Goal: Information Seeking & Learning: Check status

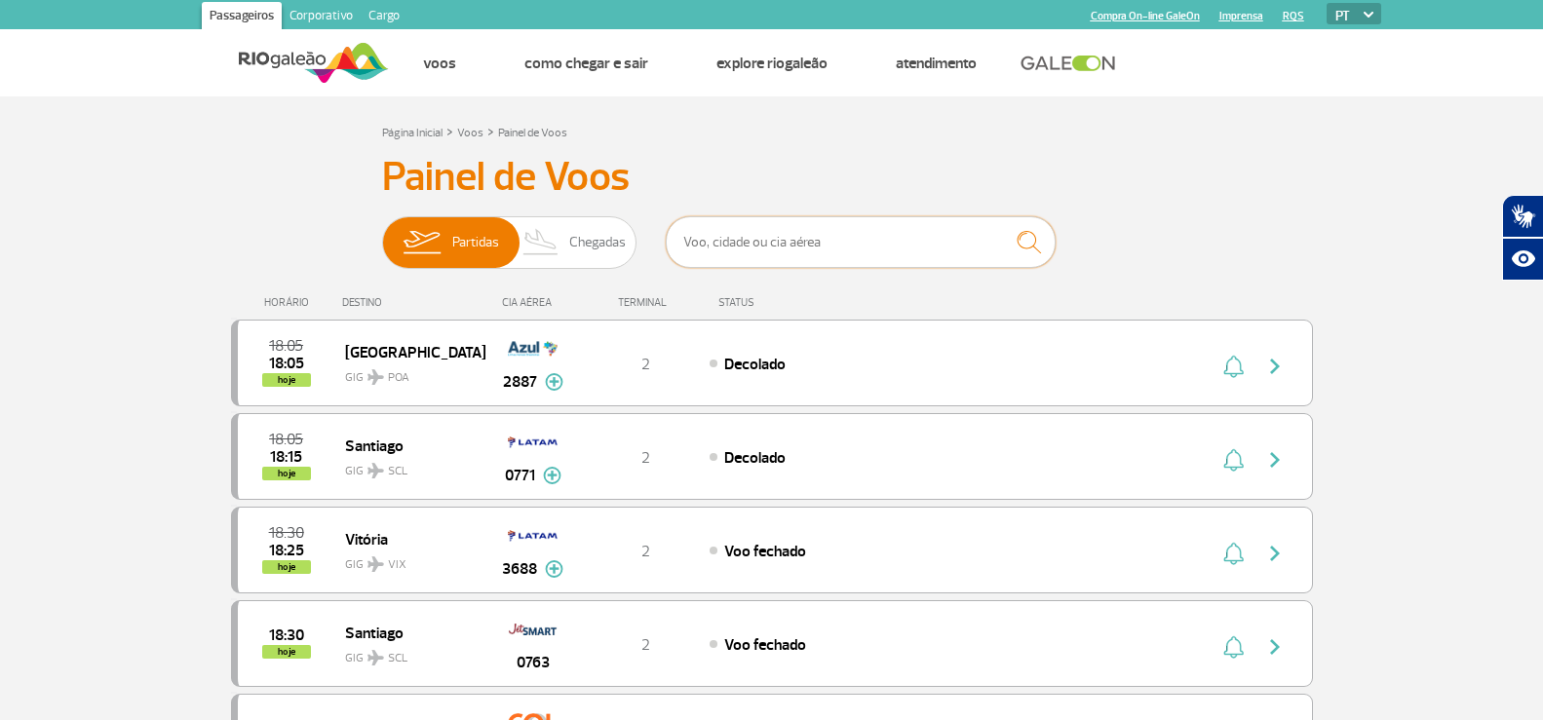
click at [809, 240] on input "text" at bounding box center [861, 242] width 390 height 52
type input "7040"
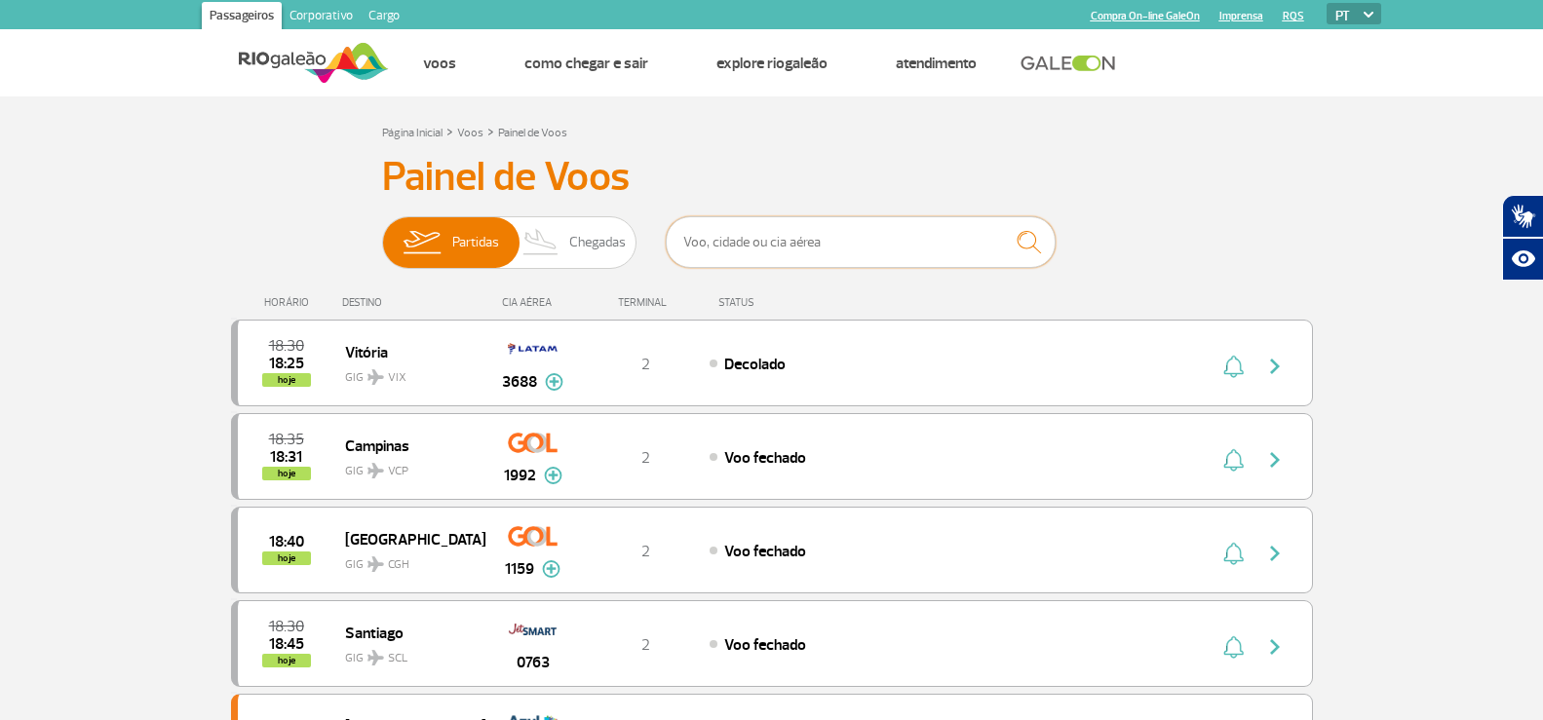
click at [767, 248] on input "text" at bounding box center [861, 242] width 390 height 52
type input "AMERICAN"
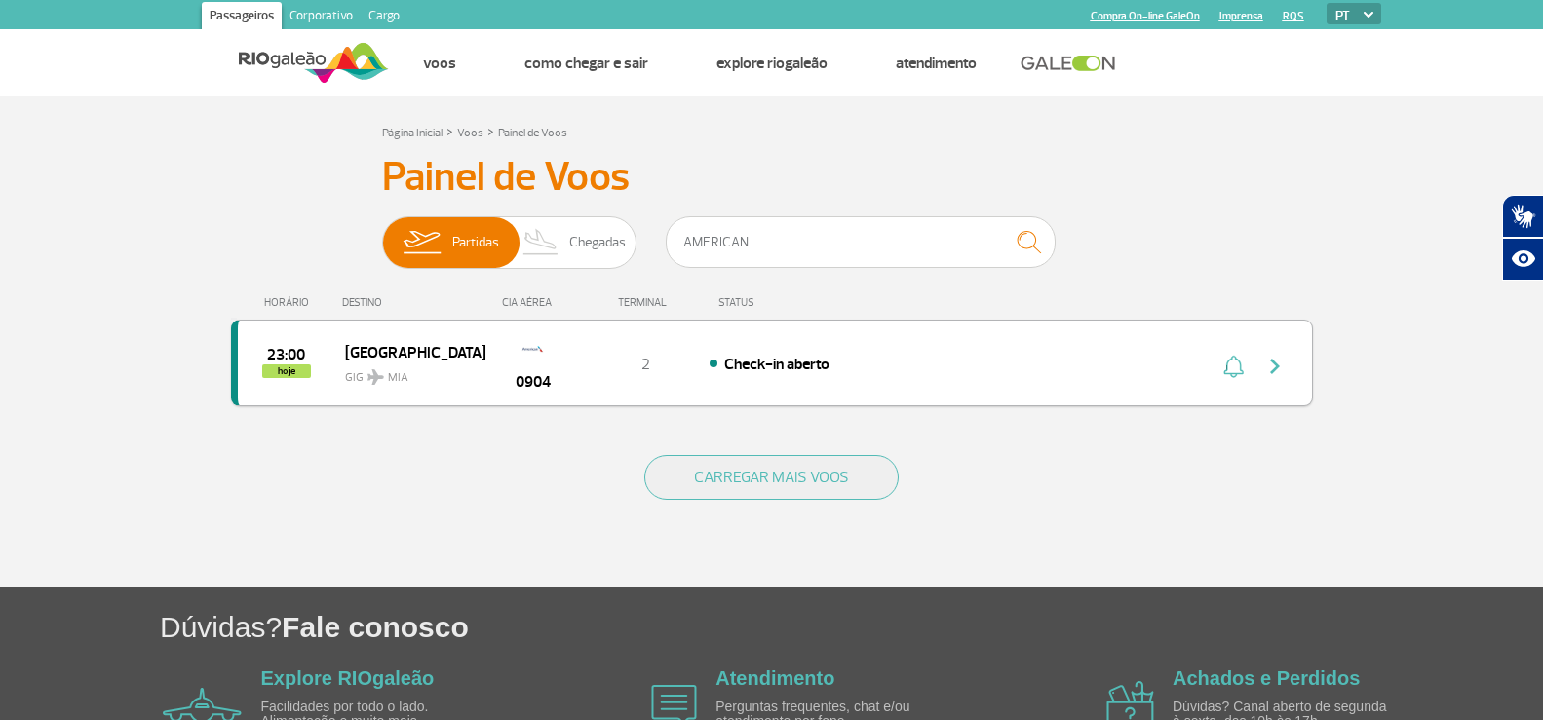
click at [1280, 367] on img "button" at bounding box center [1274, 366] width 23 height 23
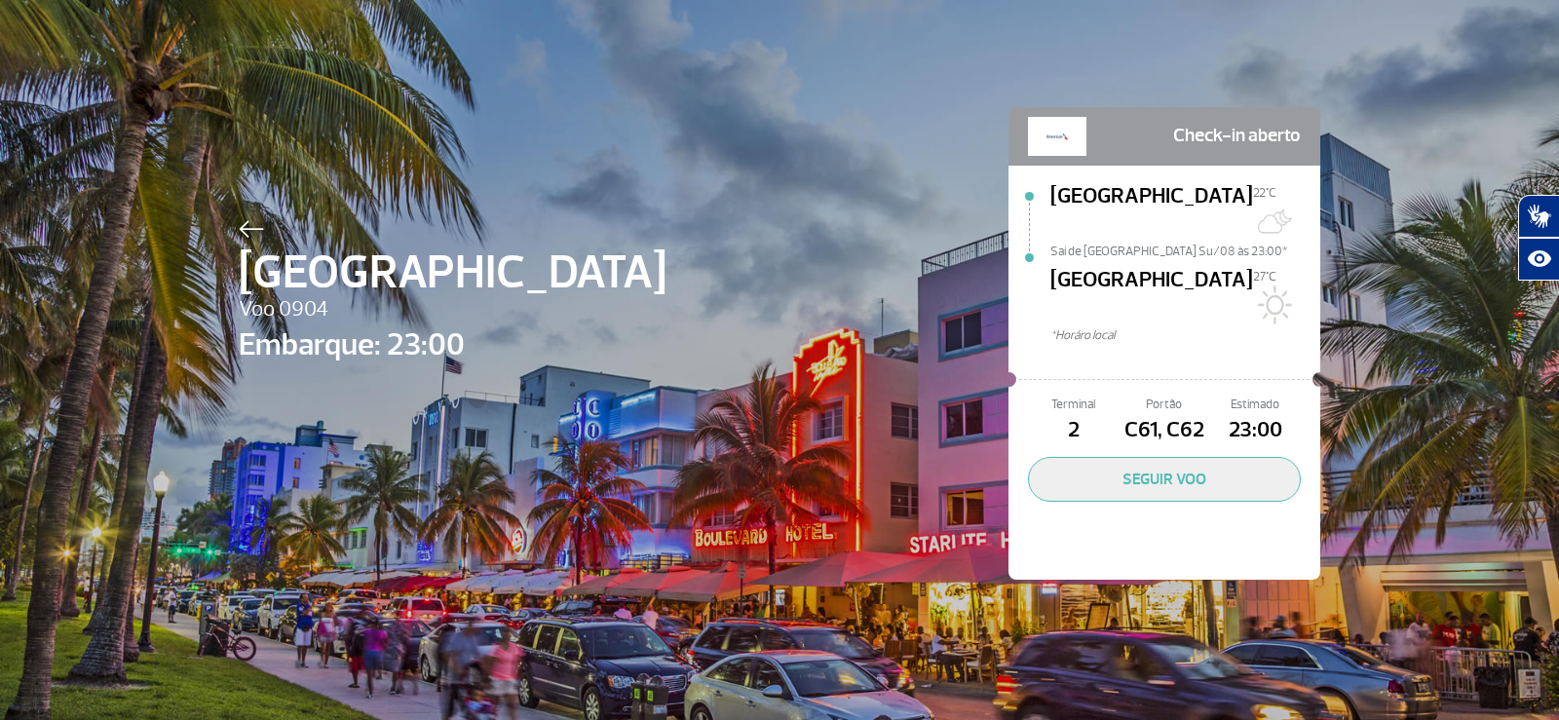
click at [239, 221] on img at bounding box center [251, 229] width 25 height 18
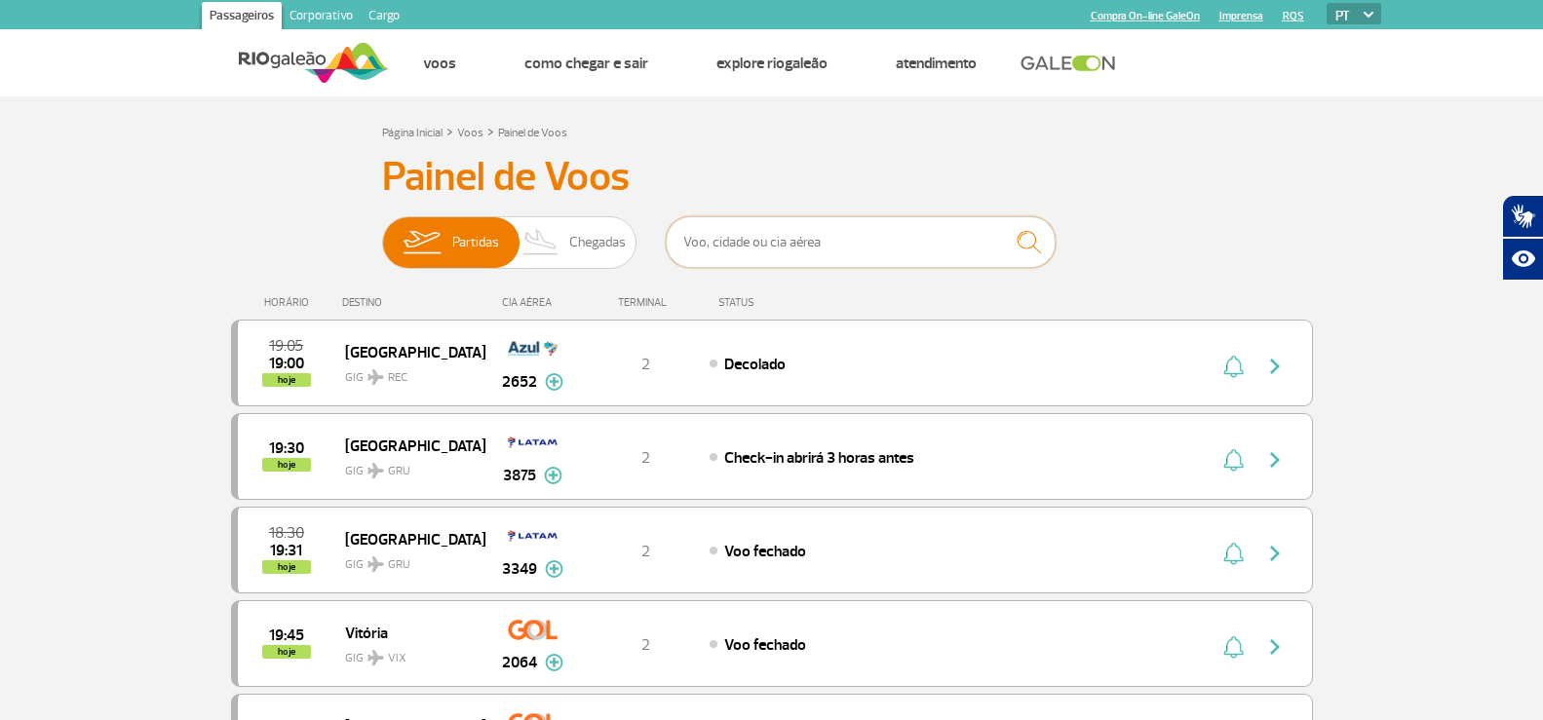
click at [768, 233] on input "text" at bounding box center [861, 242] width 390 height 52
type input "3427"
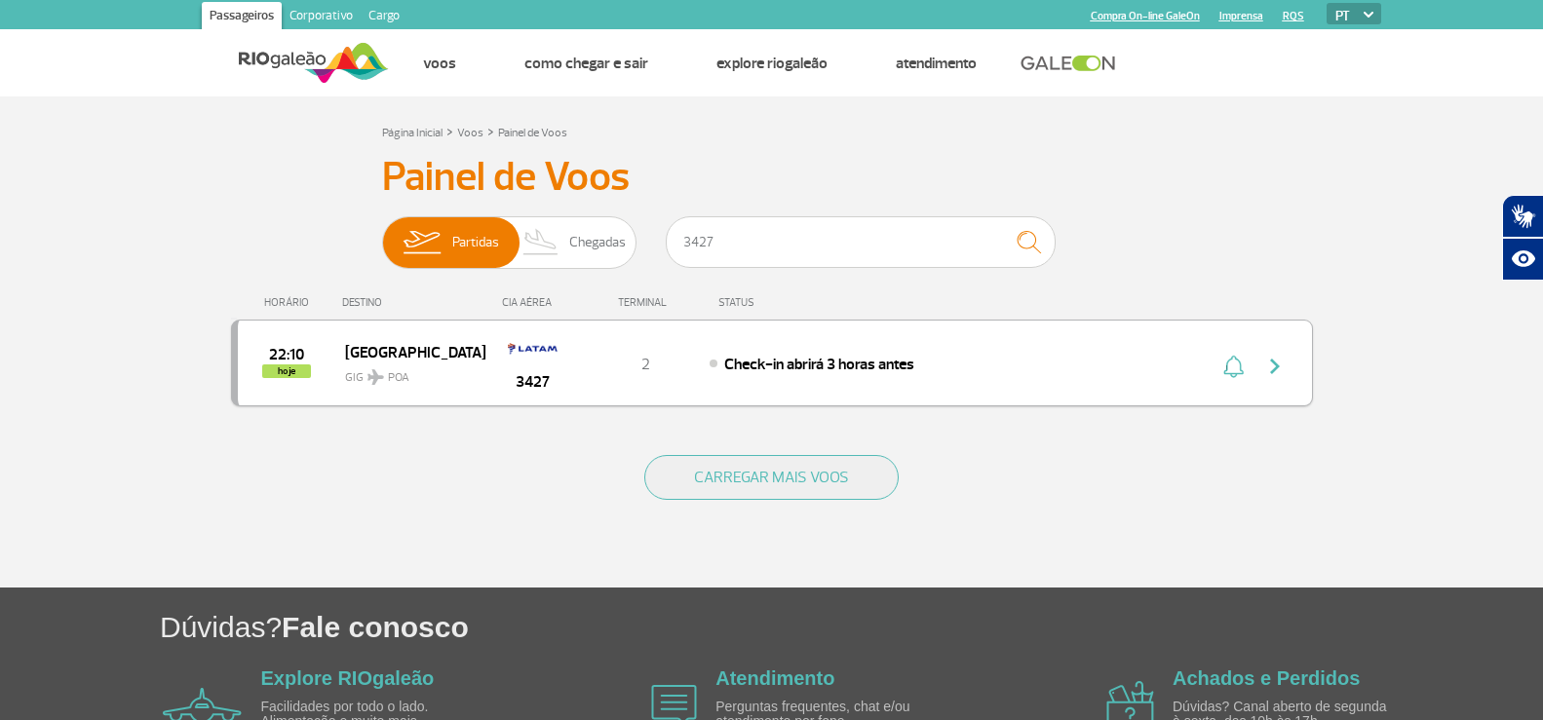
click at [1286, 363] on button "button" at bounding box center [1279, 363] width 45 height 31
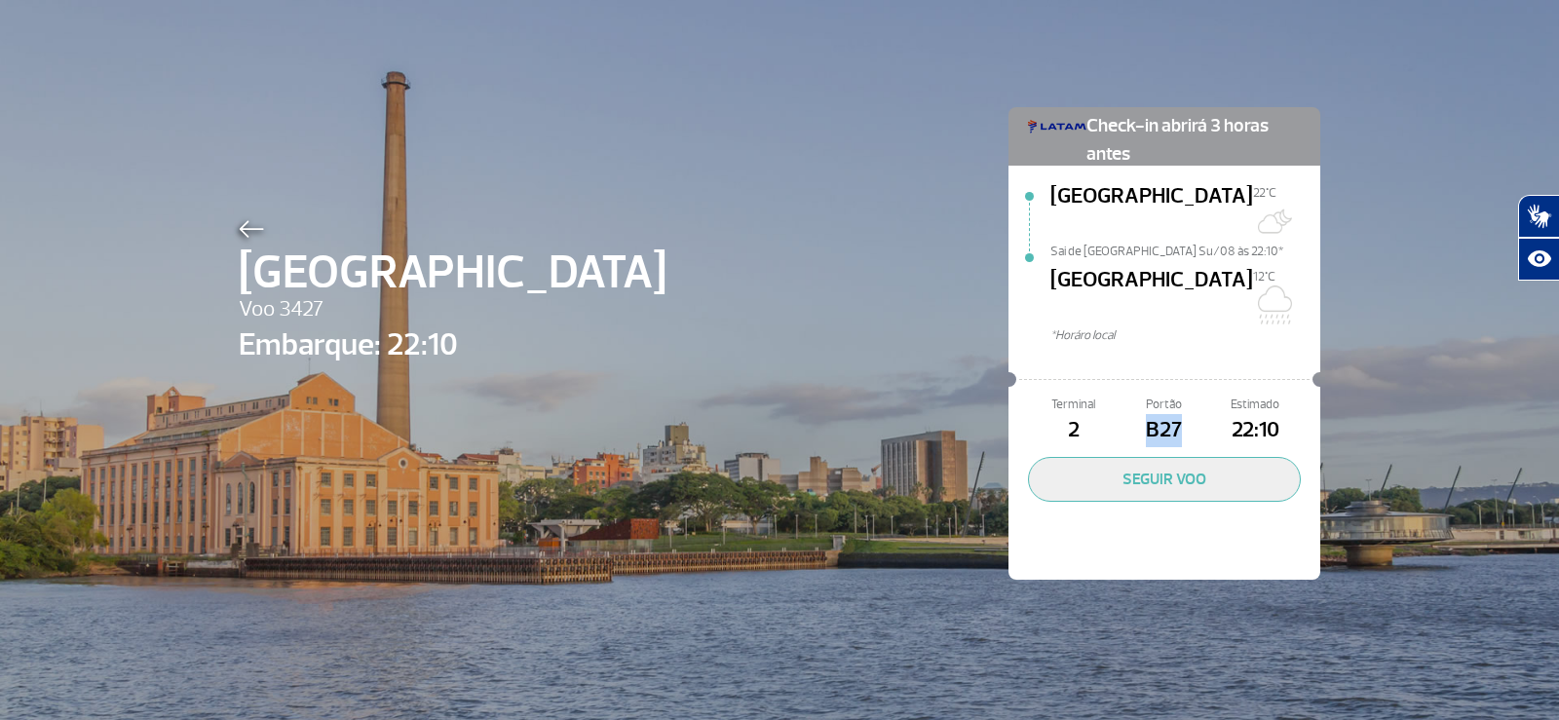
drag, startPoint x: 1132, startPoint y: 380, endPoint x: 1183, endPoint y: 382, distance: 50.7
click at [1183, 414] on span "B27" at bounding box center [1164, 430] width 91 height 33
click at [239, 229] on img at bounding box center [251, 229] width 25 height 18
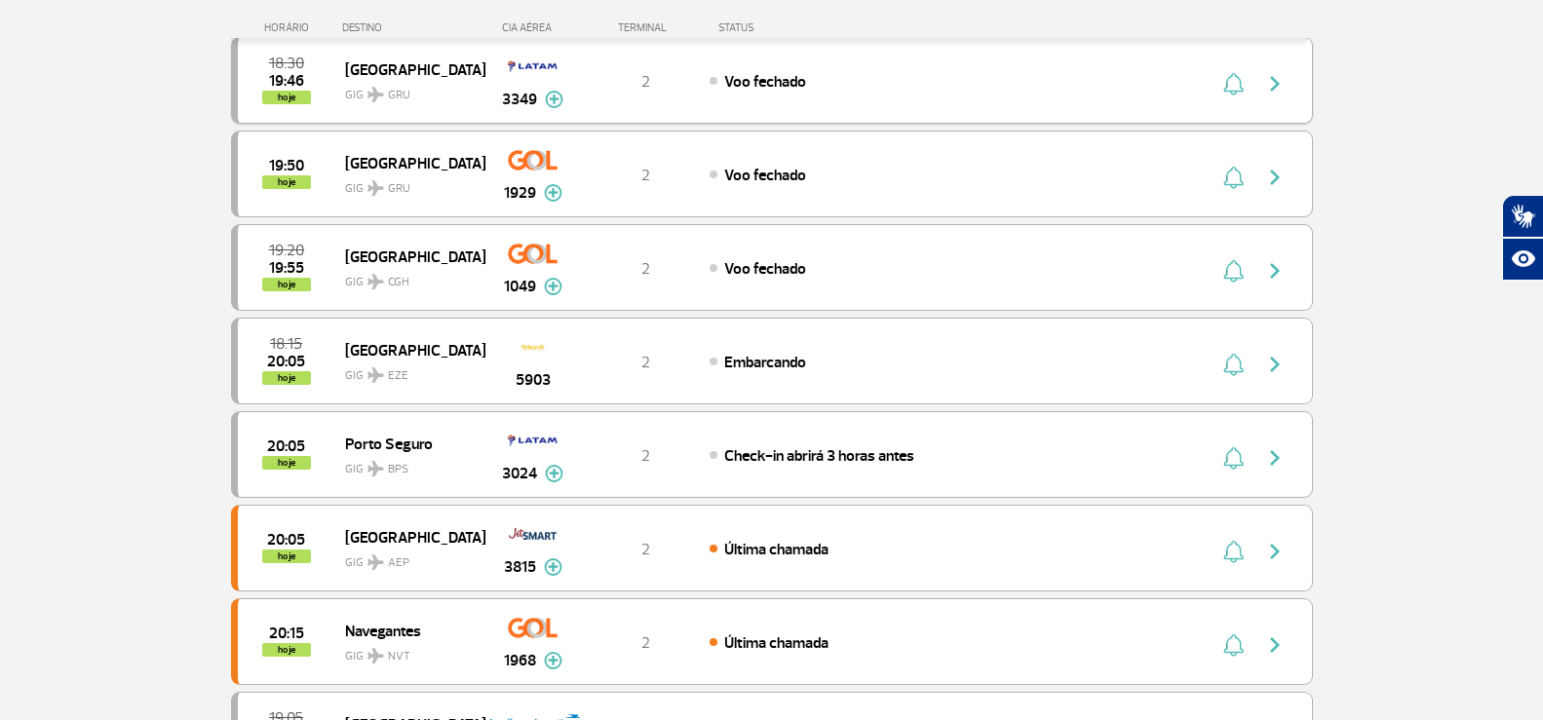
scroll to position [585, 0]
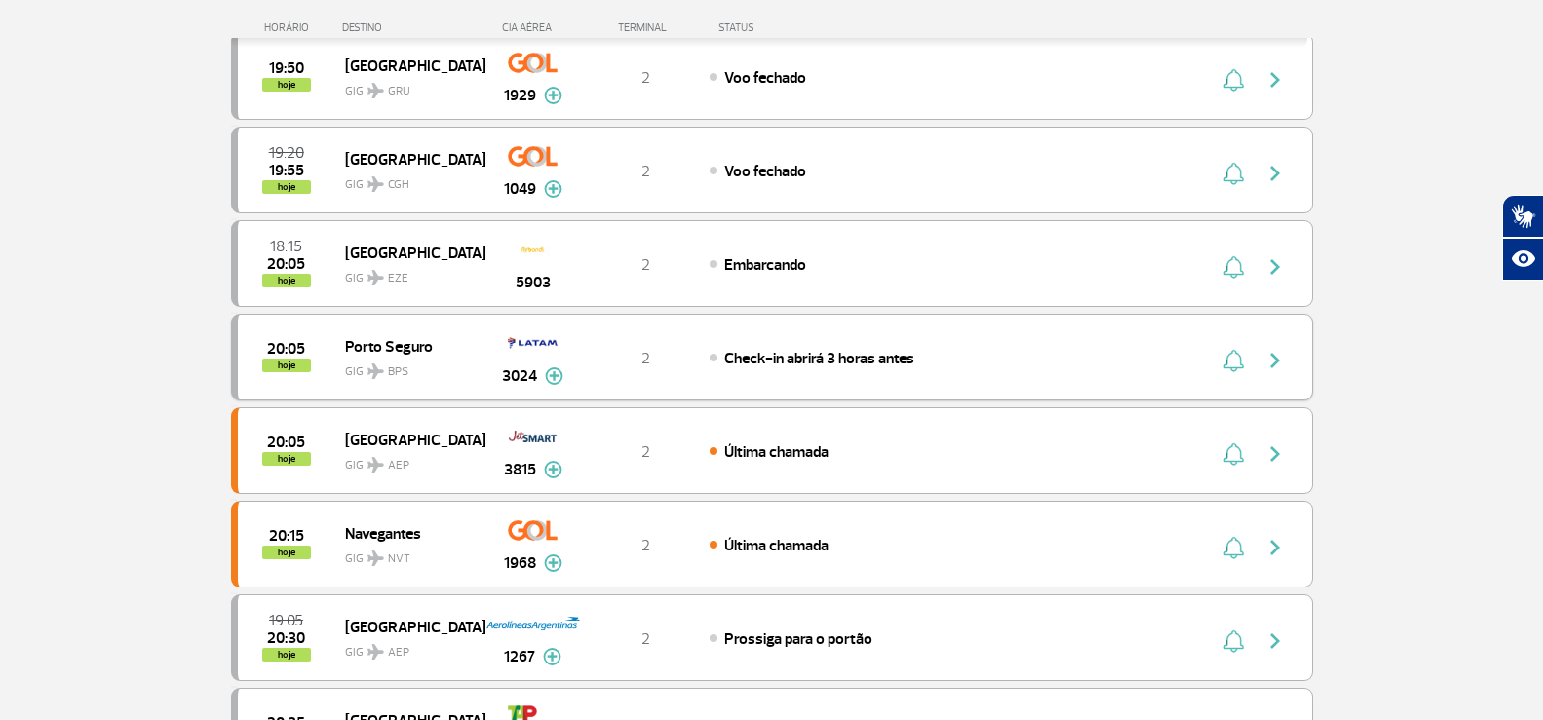
click at [1264, 358] on img "button" at bounding box center [1274, 360] width 23 height 23
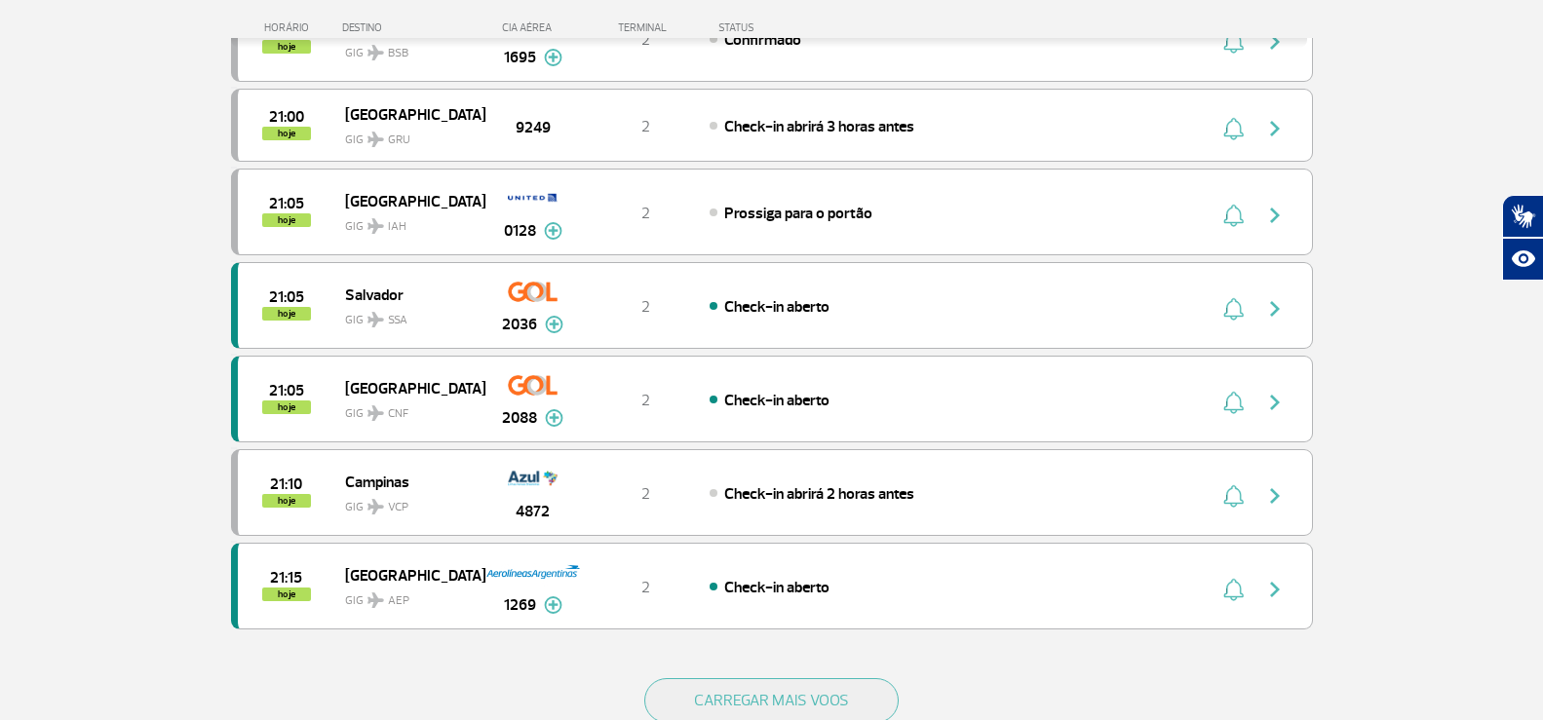
scroll to position [1559, 0]
click at [763, 694] on button "CARREGAR MAIS VOOS" at bounding box center [771, 699] width 254 height 45
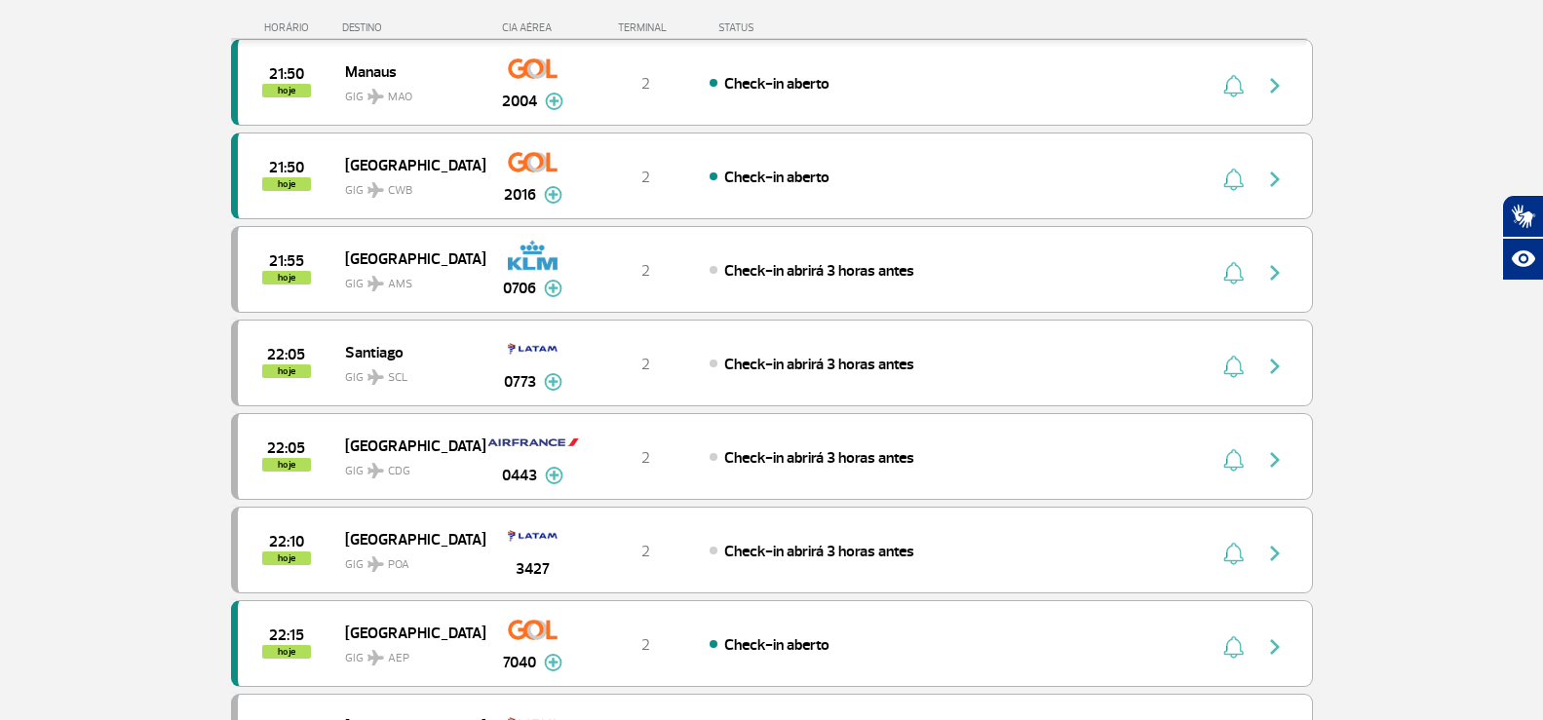
scroll to position [3021, 0]
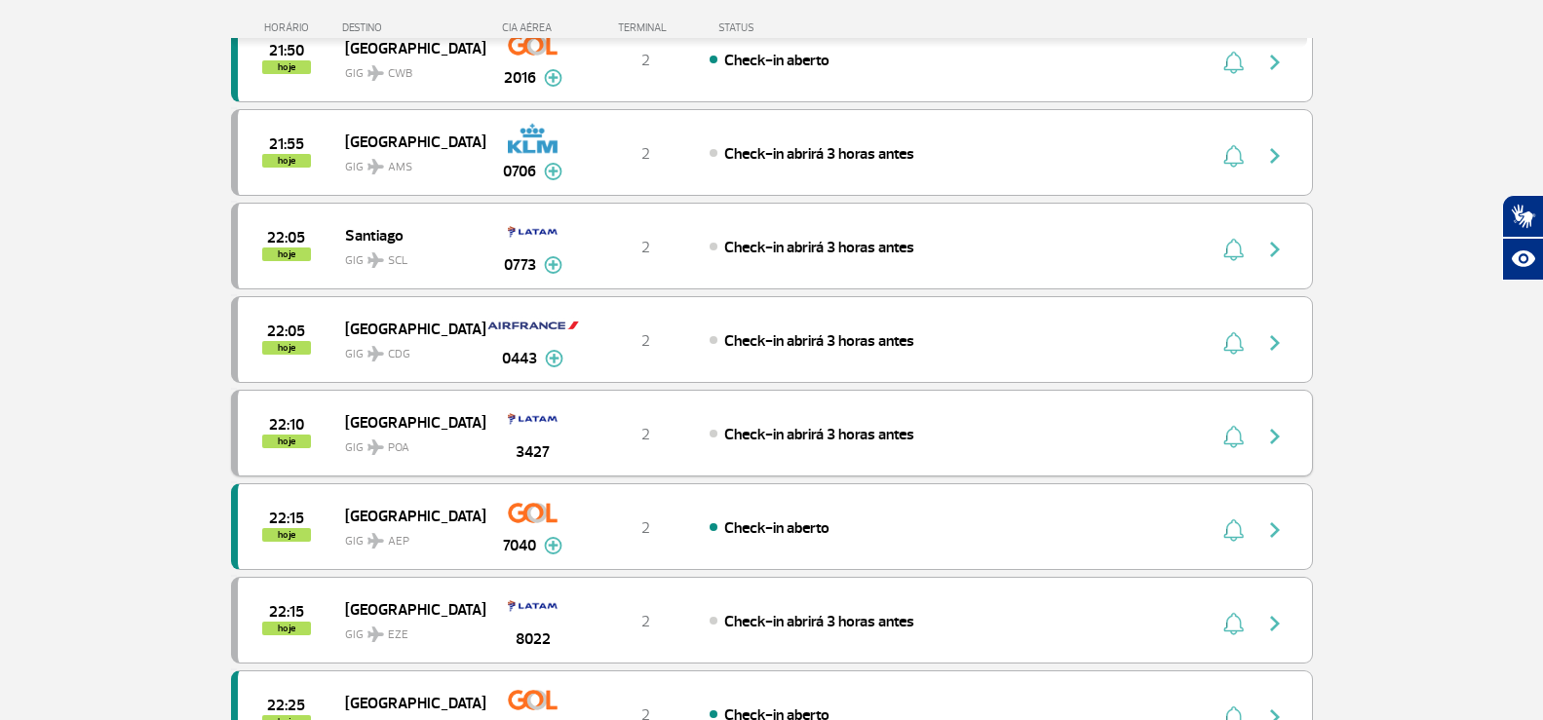
click at [1278, 434] on img "button" at bounding box center [1274, 436] width 23 height 23
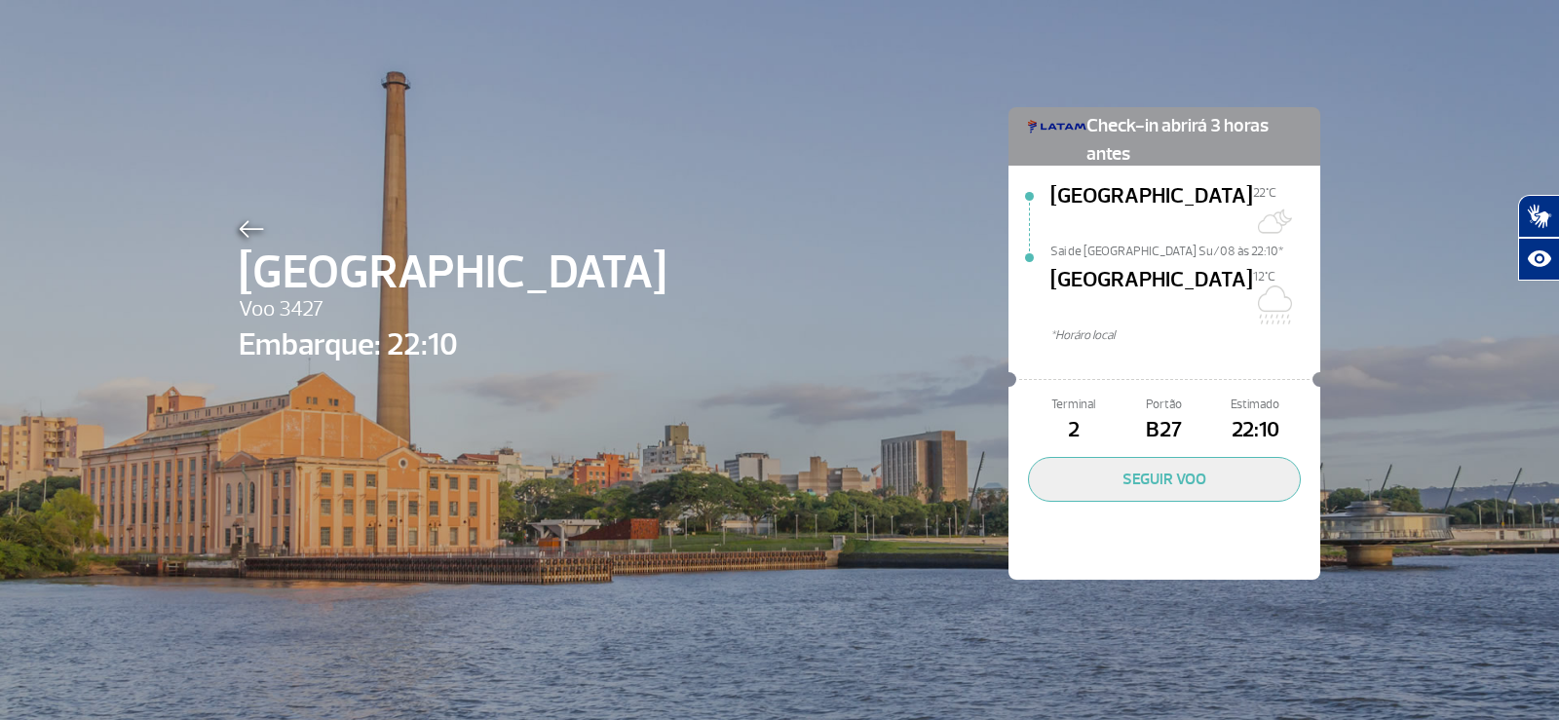
click at [239, 228] on img at bounding box center [251, 229] width 25 height 18
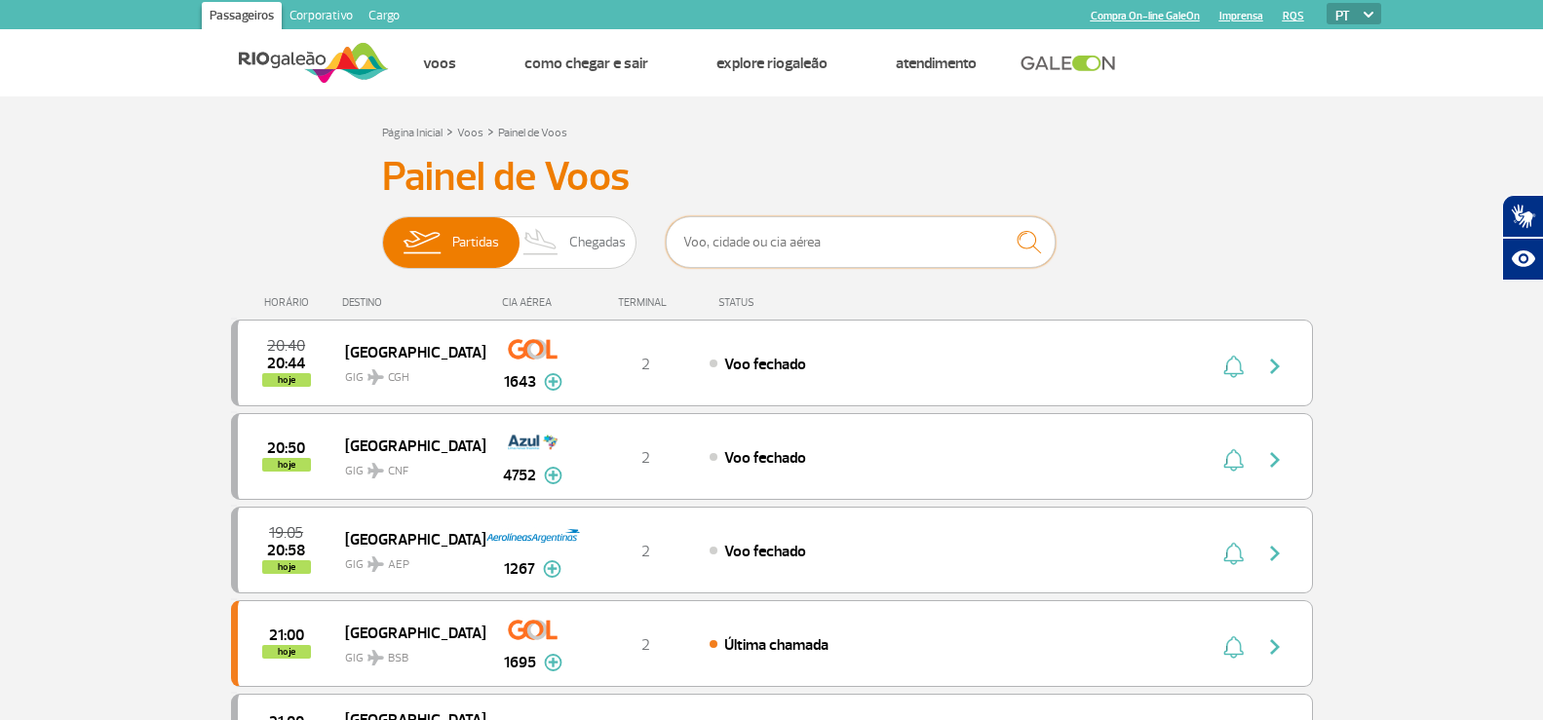
click at [840, 245] on input "text" at bounding box center [861, 242] width 390 height 52
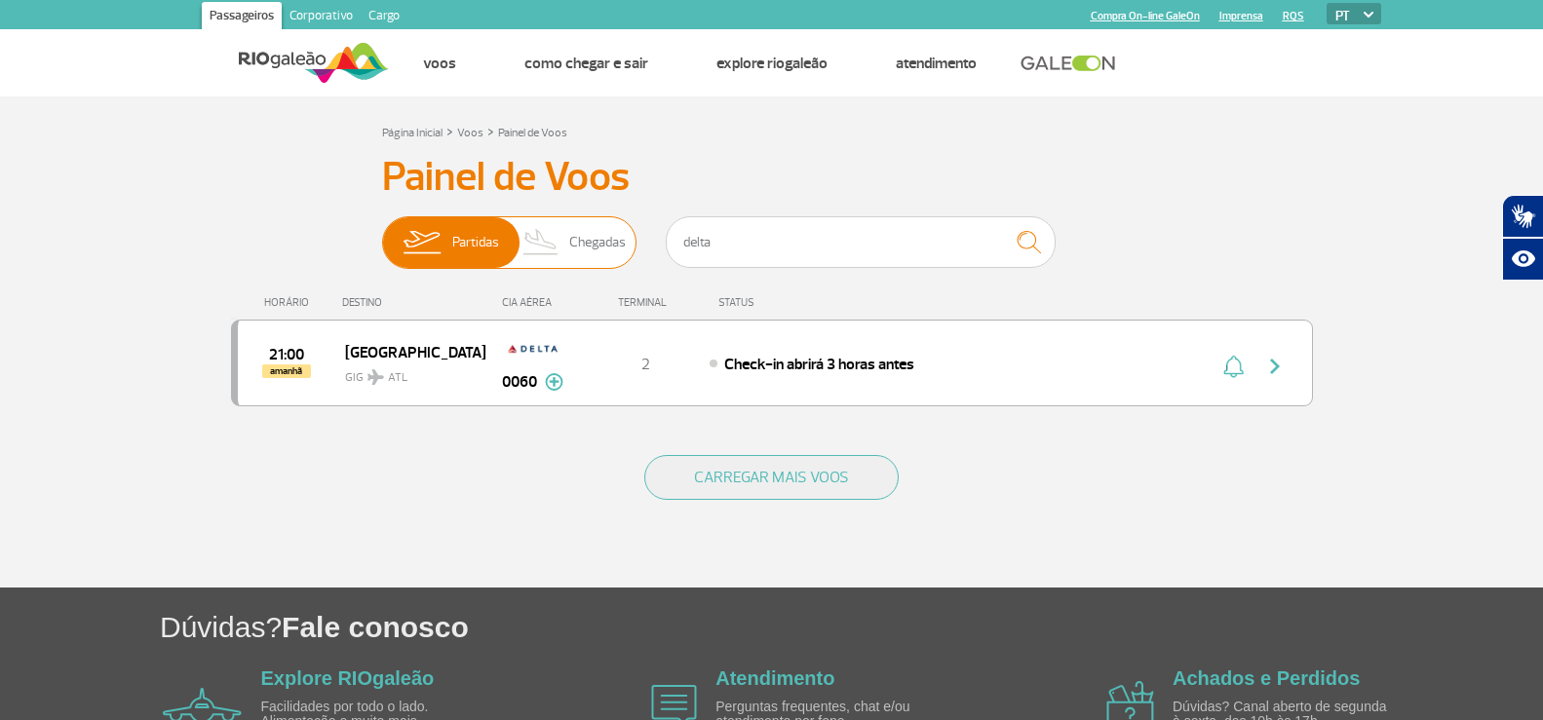
click at [591, 221] on span "Chegadas" at bounding box center [597, 242] width 57 height 51
click at [382, 233] on input "Partidas Chegadas" at bounding box center [382, 233] width 0 height 0
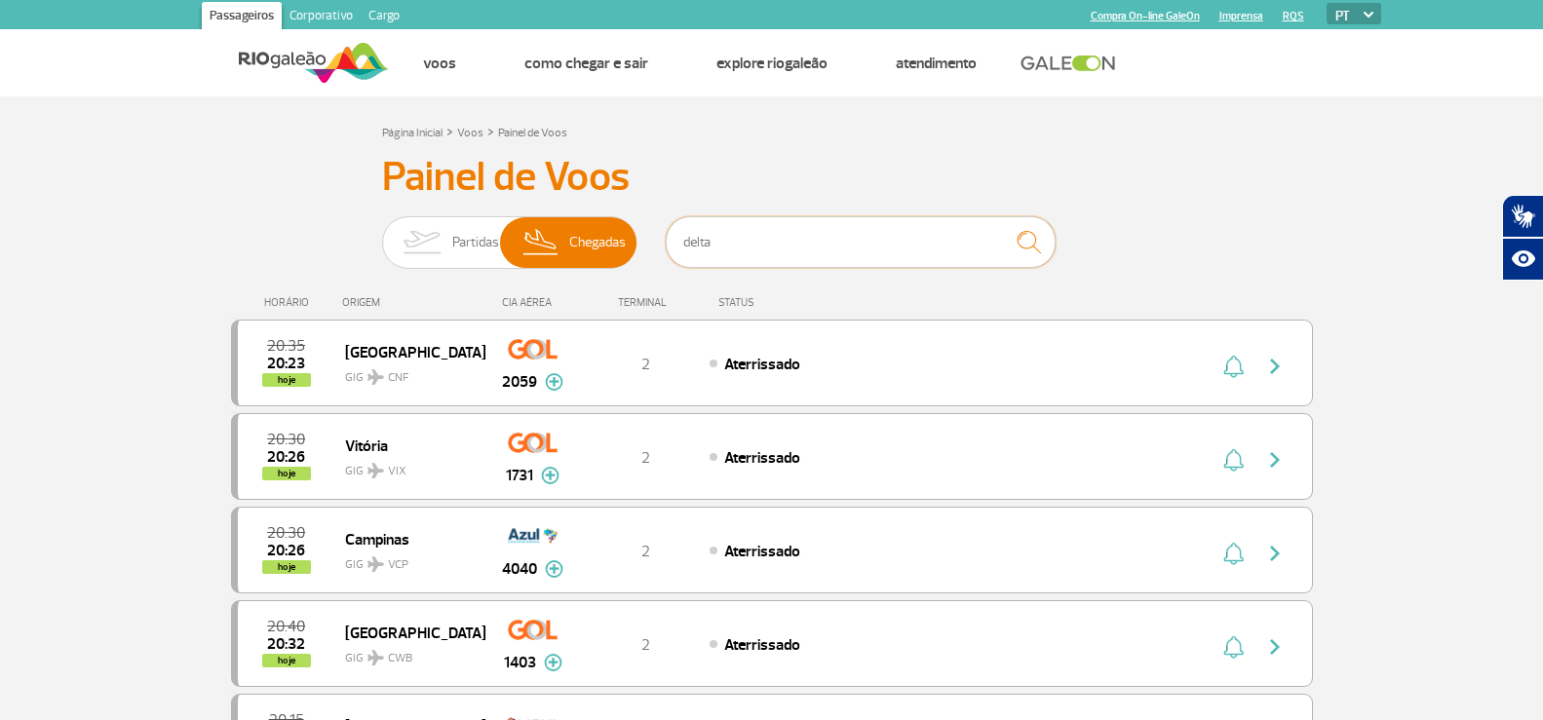
click at [752, 241] on input "delta" at bounding box center [861, 242] width 390 height 52
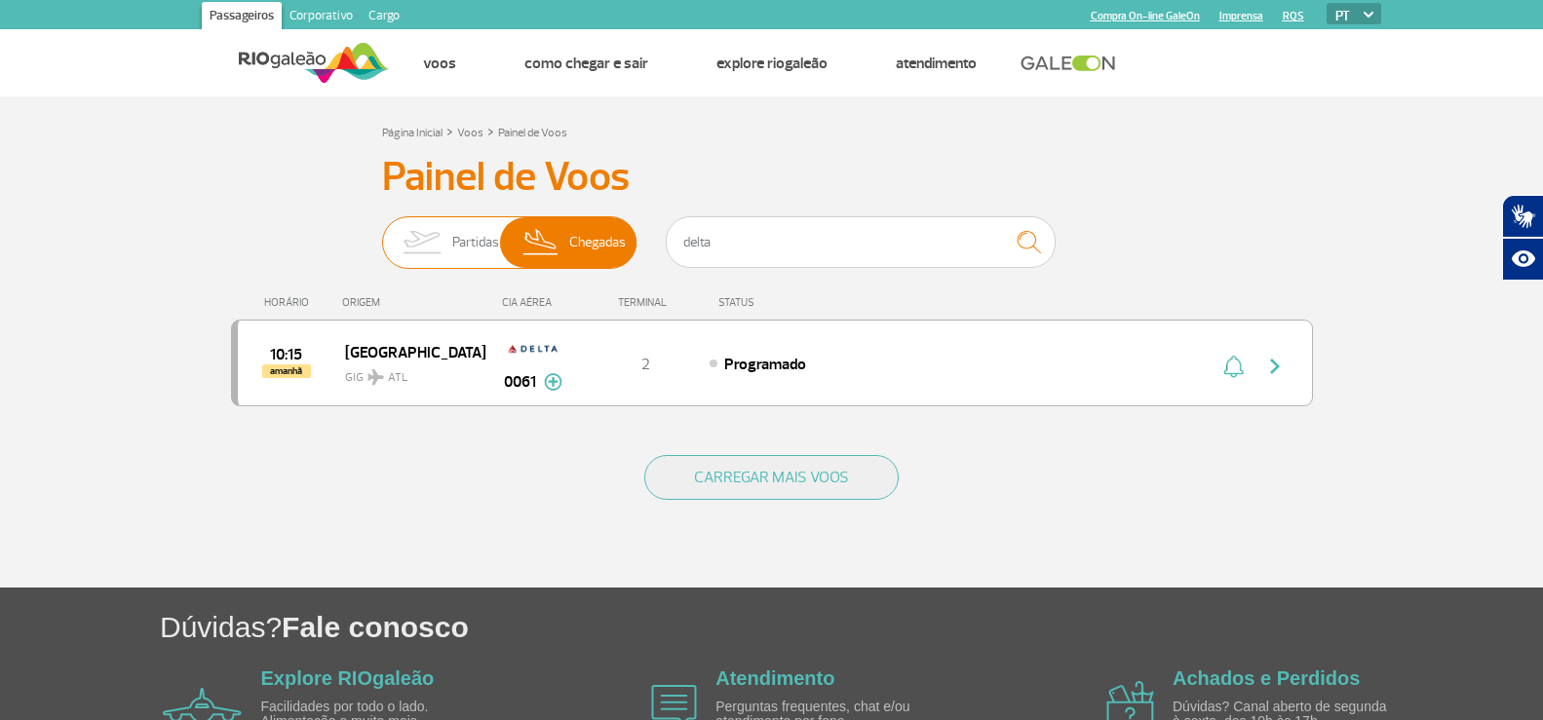
click at [453, 246] on span "Partidas" at bounding box center [475, 242] width 47 height 51
click at [382, 233] on input "Partidas Chegadas" at bounding box center [382, 233] width 0 height 0
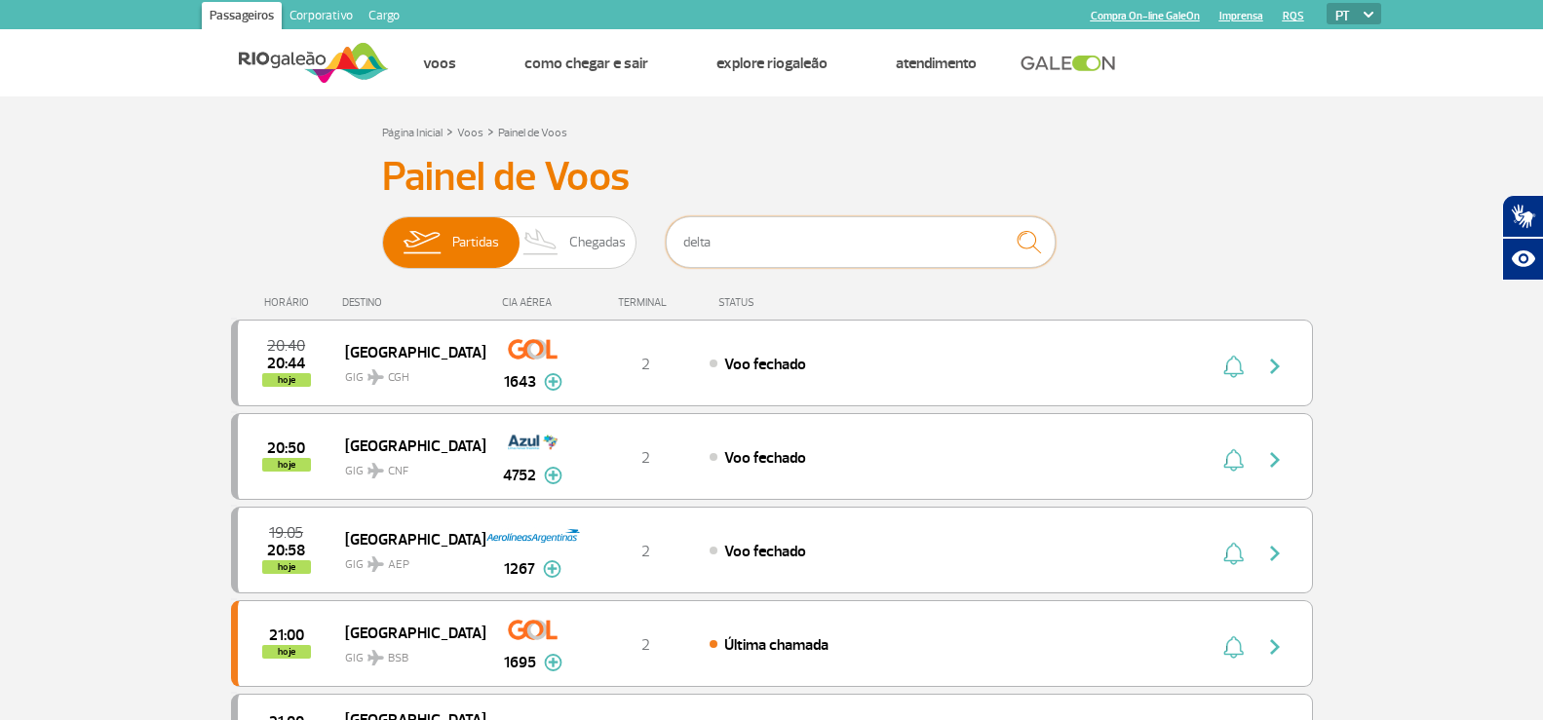
click at [721, 239] on input "delta" at bounding box center [861, 242] width 390 height 52
type input "delta"
click at [896, 241] on input "text" at bounding box center [861, 242] width 390 height 52
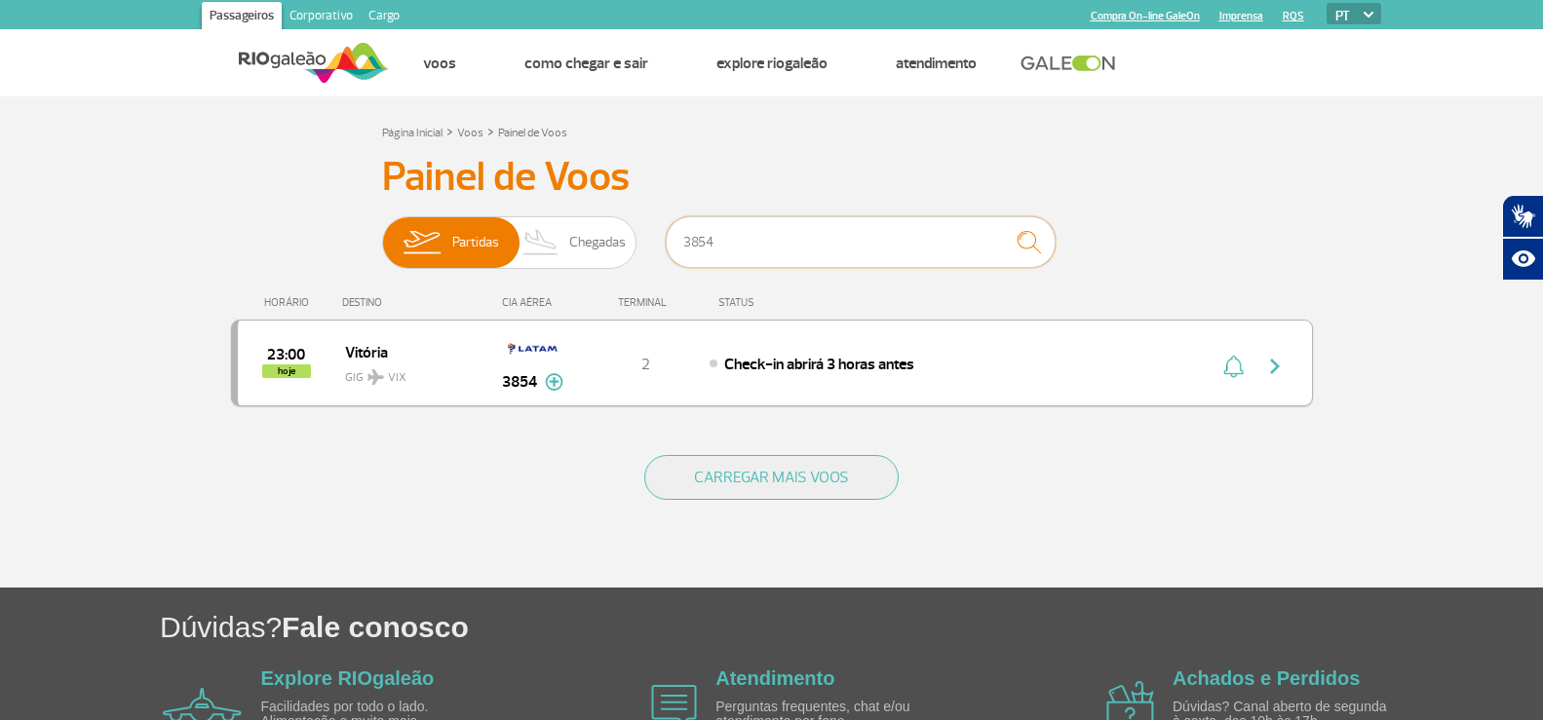
type input "3854"
click at [1271, 363] on img "button" at bounding box center [1274, 366] width 23 height 23
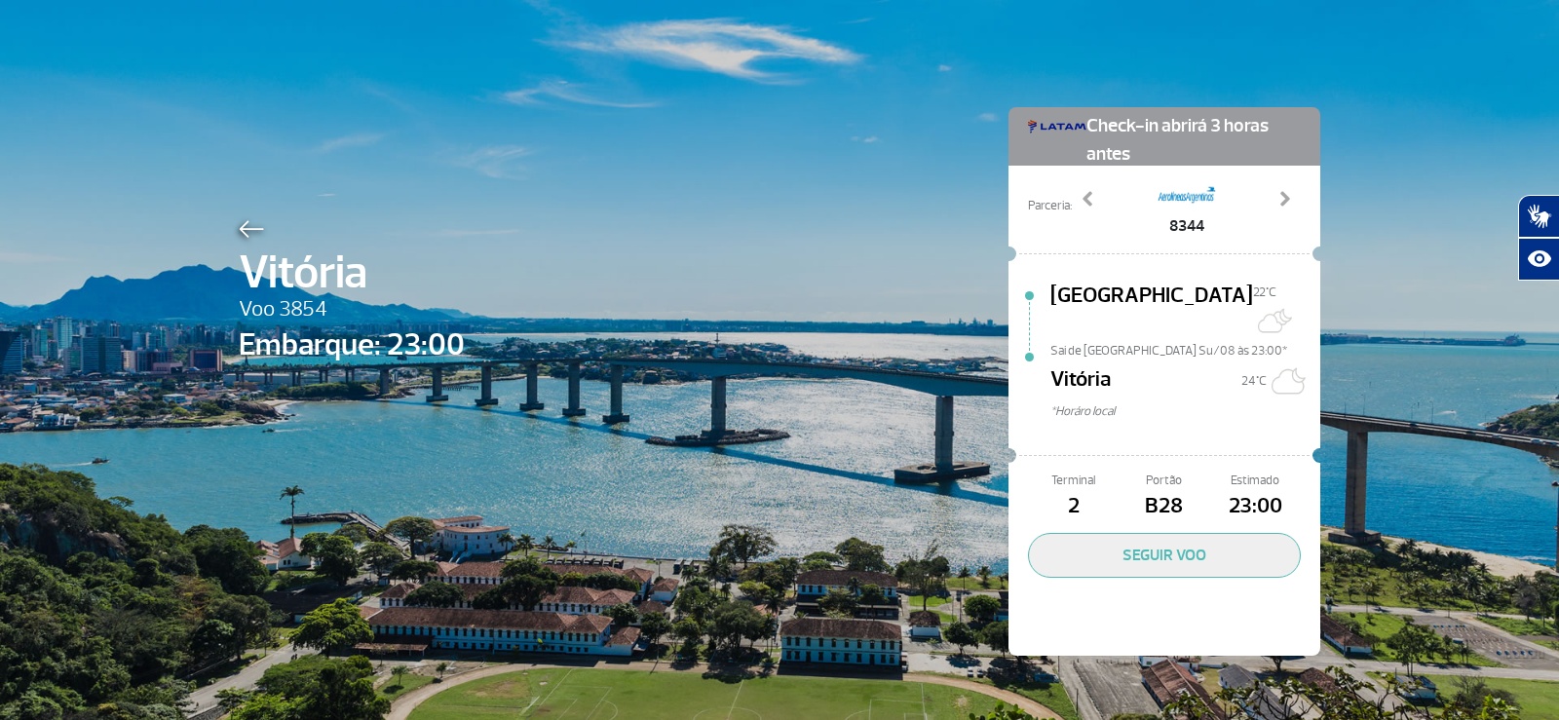
click at [240, 231] on img at bounding box center [251, 229] width 25 height 18
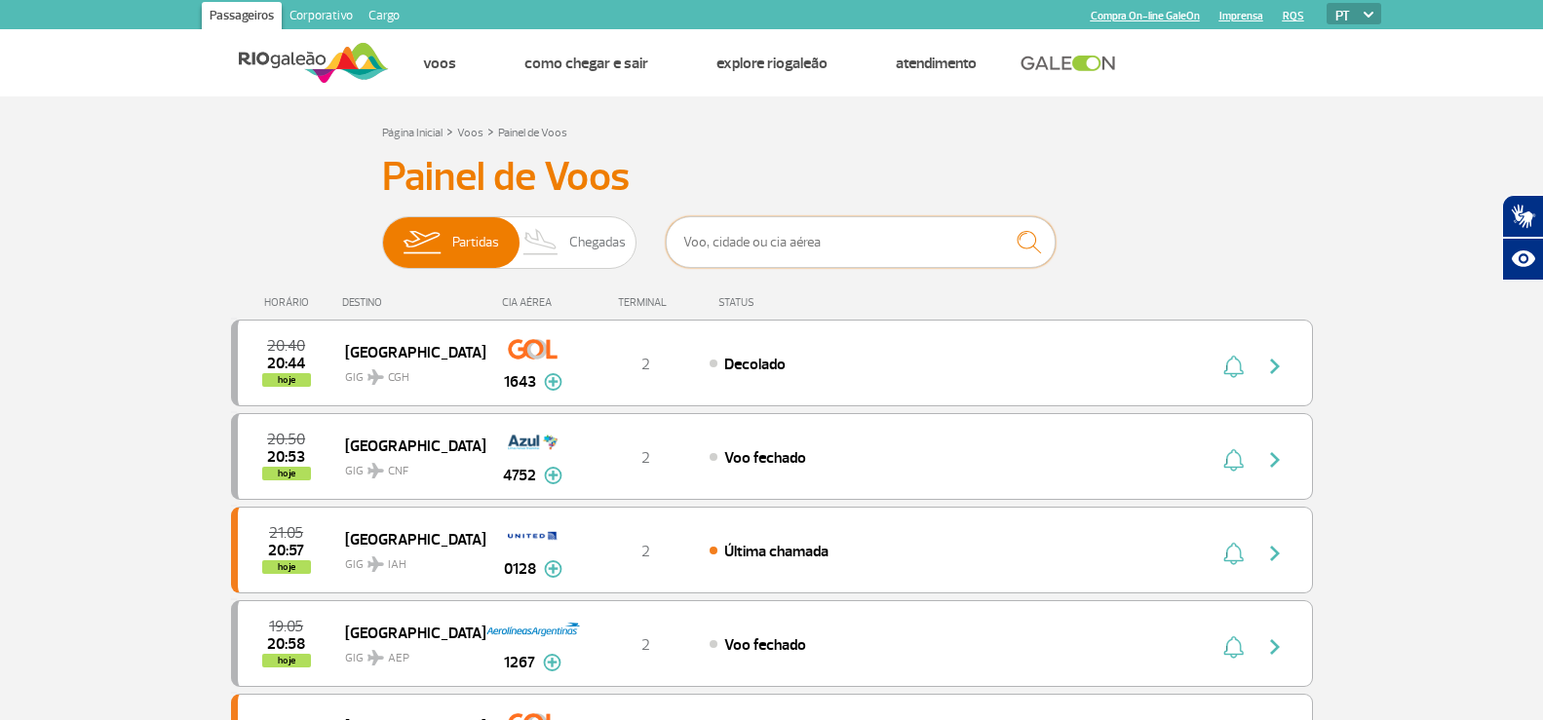
click at [768, 230] on input "text" at bounding box center [861, 242] width 390 height 52
type input "3024"
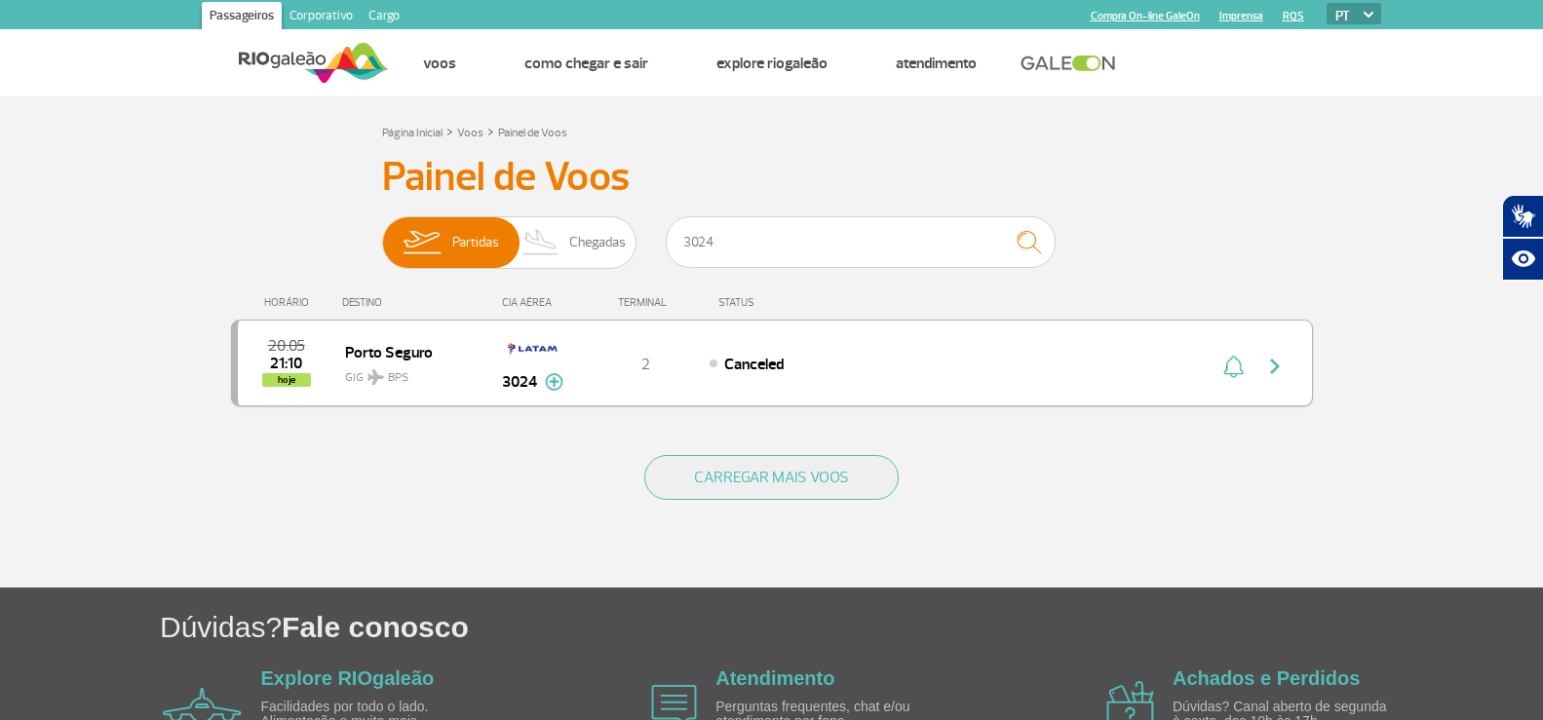
click at [1277, 364] on img "button" at bounding box center [1274, 366] width 23 height 23
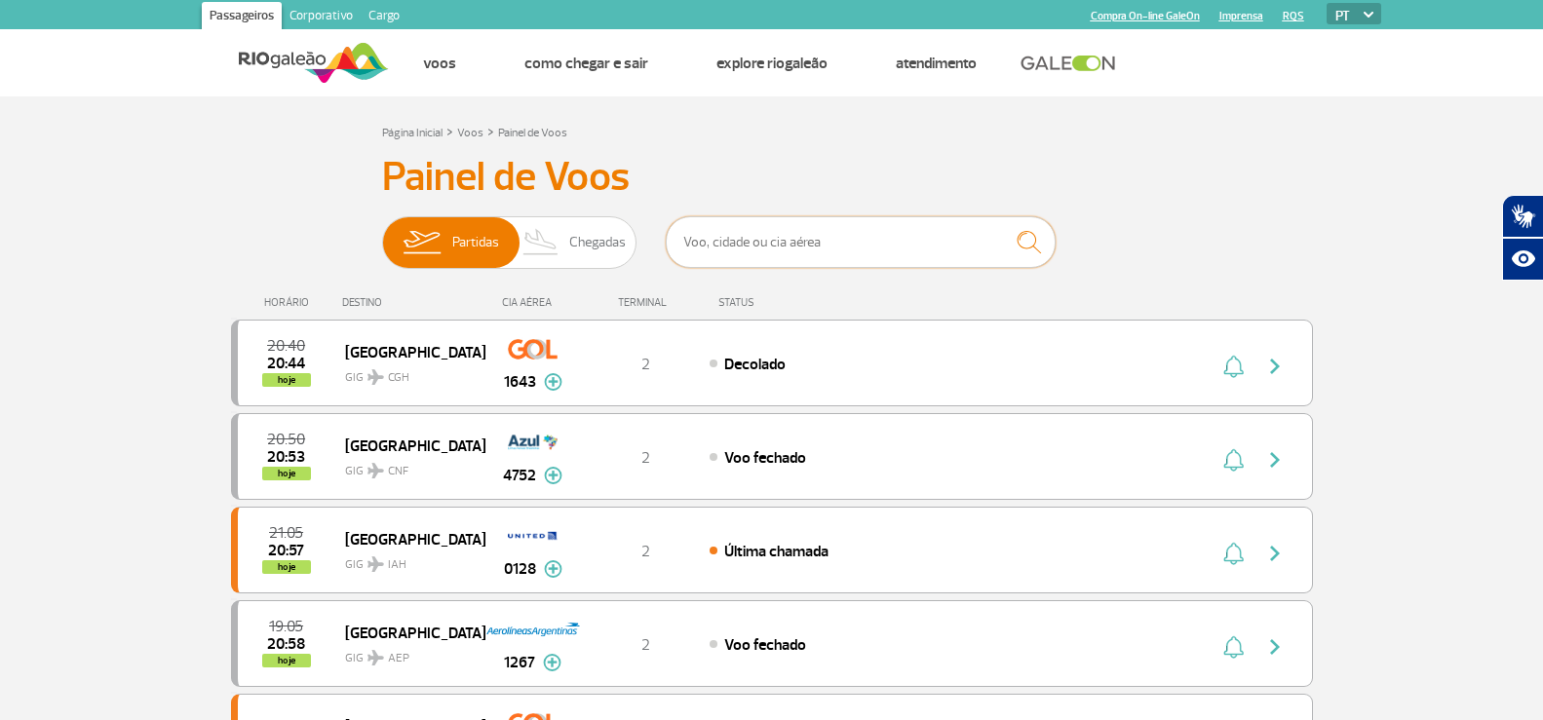
click at [916, 244] on input "text" at bounding box center [861, 242] width 390 height 52
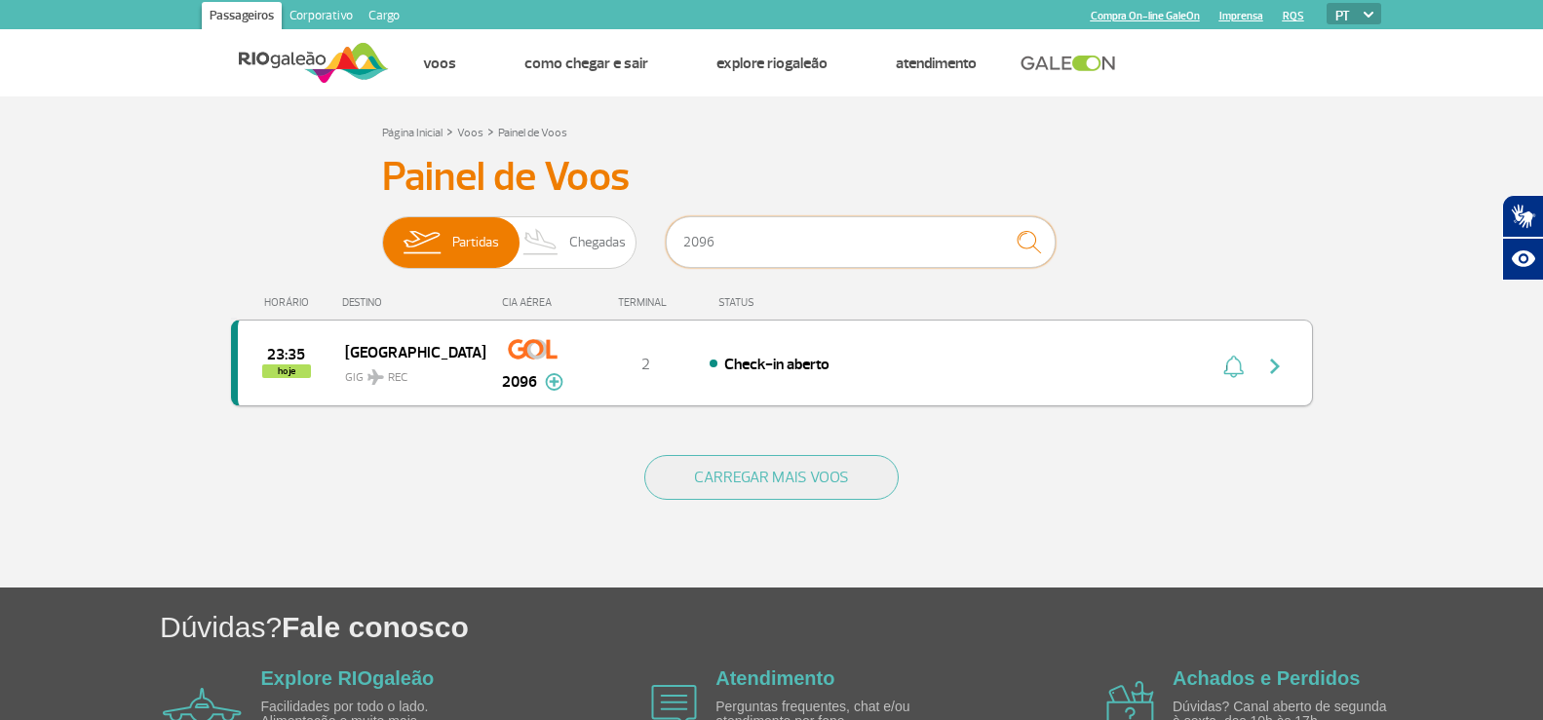
type input "2096"
click at [1275, 362] on img "button" at bounding box center [1274, 366] width 23 height 23
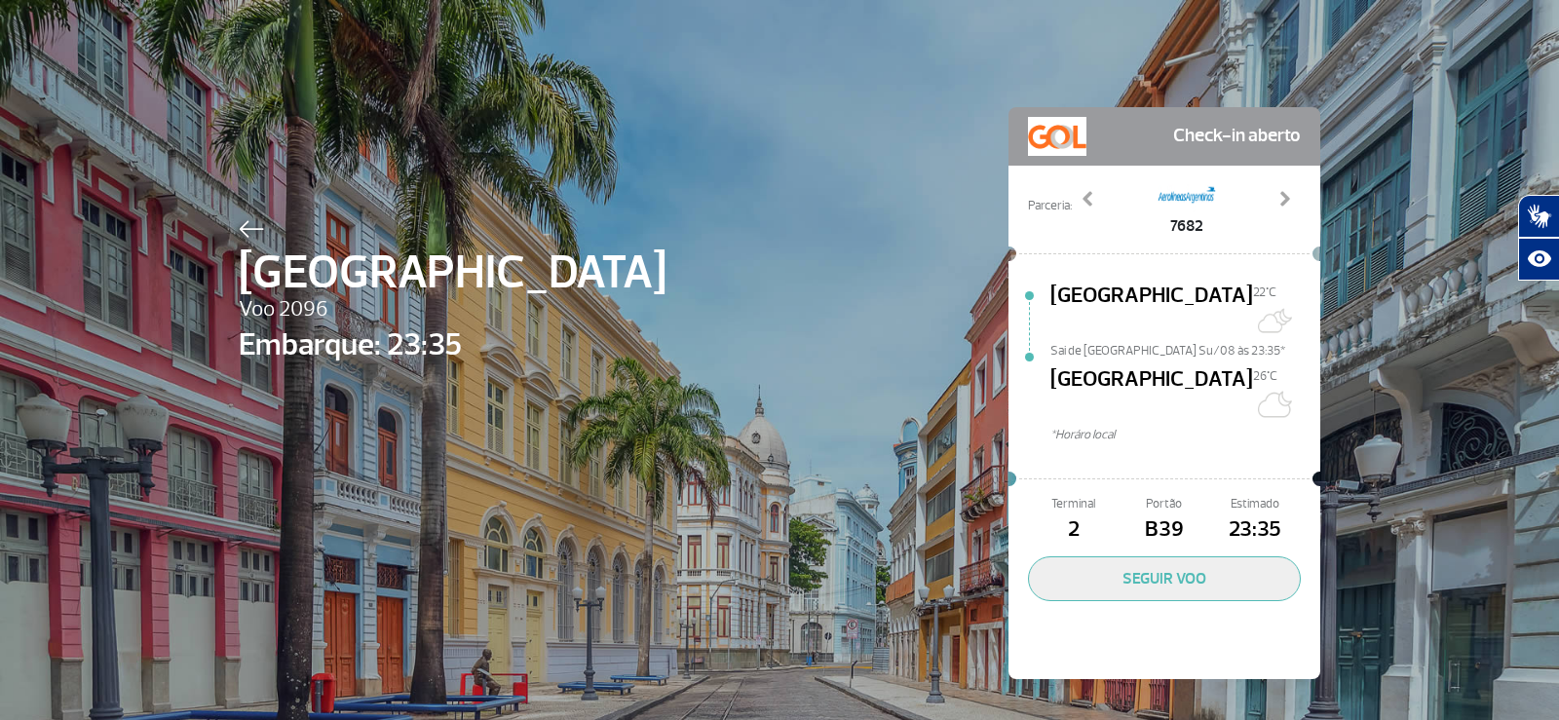
click at [239, 222] on img at bounding box center [251, 229] width 25 height 18
